Goal: Go to known website: Go to known website

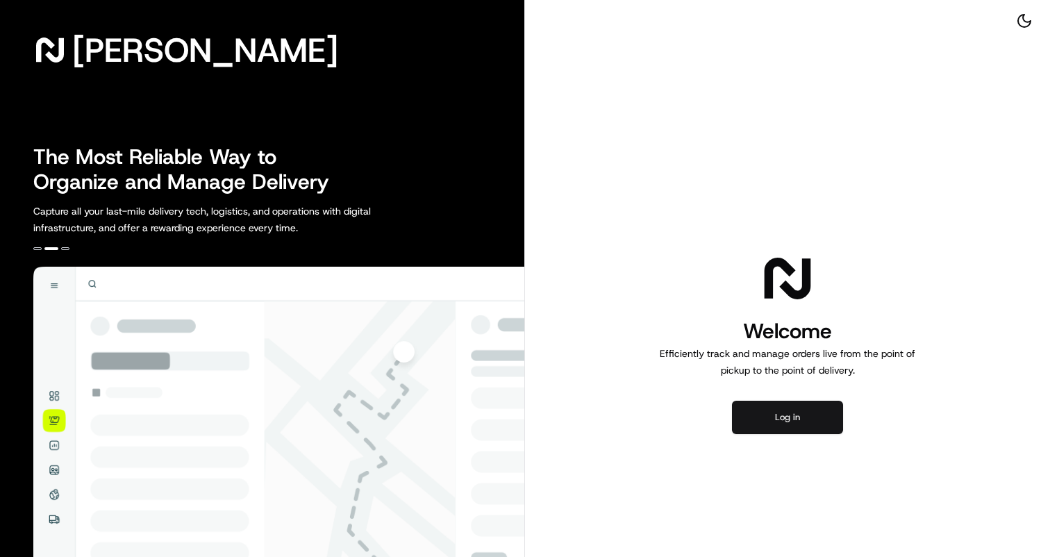
click at [771, 414] on button "Log in" at bounding box center [787, 417] width 111 height 33
